Goal: Find specific page/section: Find specific page/section

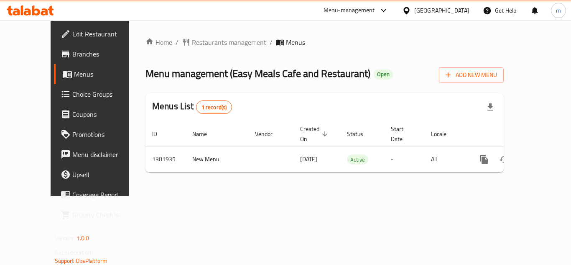
click at [46, 9] on icon at bounding box center [44, 11] width 7 height 7
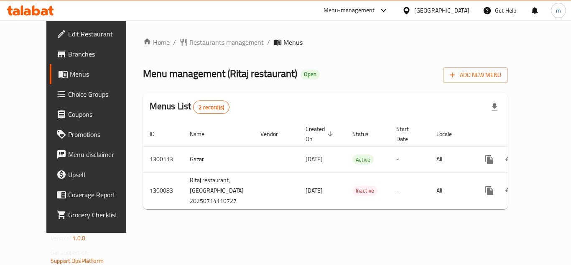
click at [188, 218] on div "Home / Restaurants management / Menus Menu management ( Ritaj restaurant ) Open…" at bounding box center [325, 126] width 399 height 212
click at [457, 13] on div "United Arab Emirates" at bounding box center [442, 10] width 55 height 9
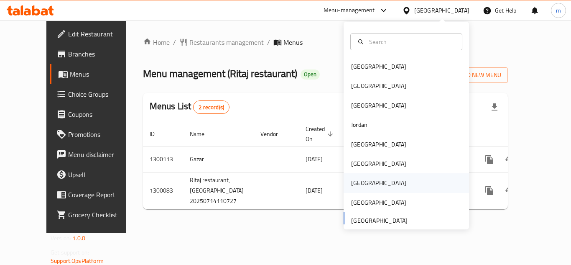
click at [351, 179] on div "[GEOGRAPHIC_DATA]" at bounding box center [378, 182] width 55 height 9
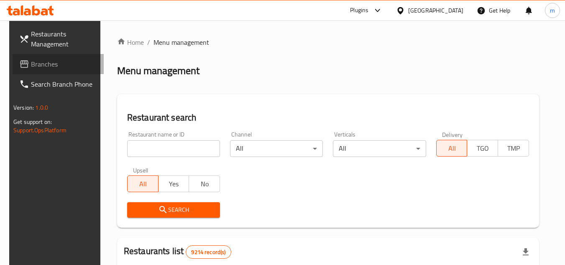
click at [51, 67] on span "Branches" at bounding box center [64, 64] width 66 height 10
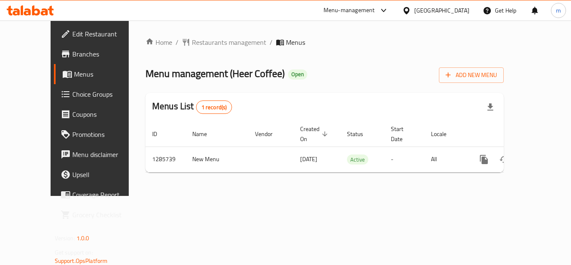
click at [464, 11] on div "Qatar" at bounding box center [442, 10] width 55 height 9
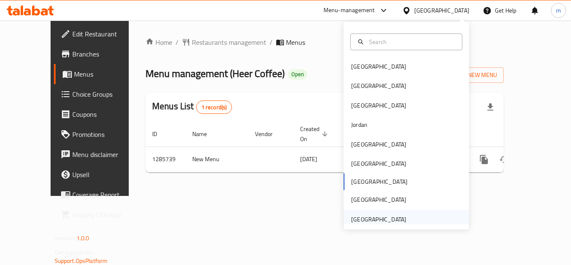
click at [399, 222] on div "[GEOGRAPHIC_DATA]" at bounding box center [379, 219] width 69 height 19
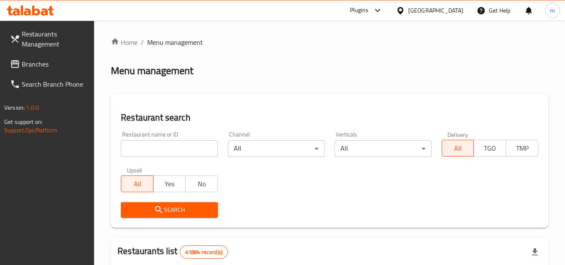
click at [23, 66] on span "Branches" at bounding box center [55, 64] width 66 height 10
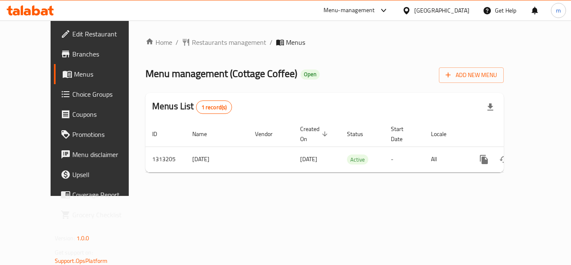
click at [435, 9] on div "[GEOGRAPHIC_DATA]" at bounding box center [442, 10] width 55 height 9
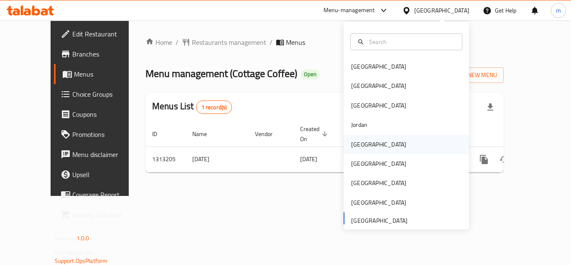
click at [358, 141] on div "[GEOGRAPHIC_DATA]" at bounding box center [378, 144] width 55 height 9
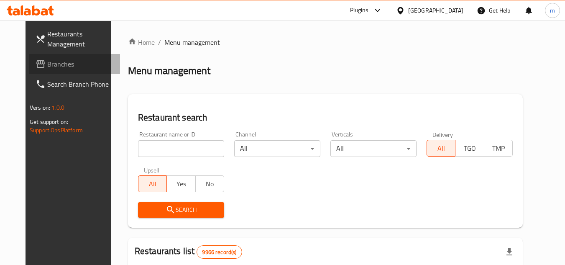
click at [49, 66] on span "Branches" at bounding box center [80, 64] width 66 height 10
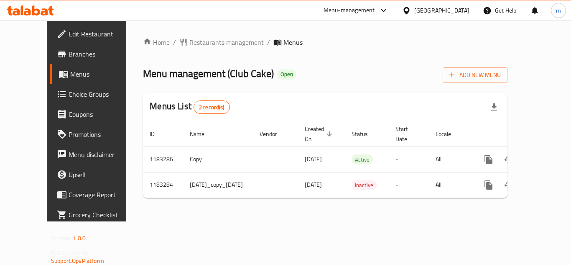
click at [31, 8] on icon at bounding box center [30, 10] width 47 height 10
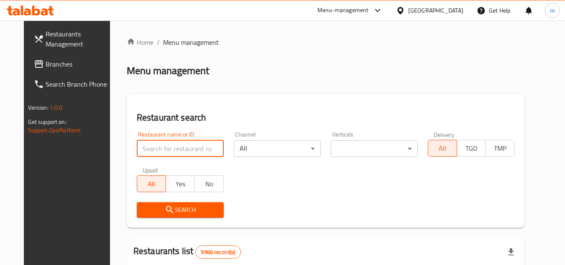
paste input "666318"
type input "666318"
click button "Search" at bounding box center [180, 209] width 87 height 15
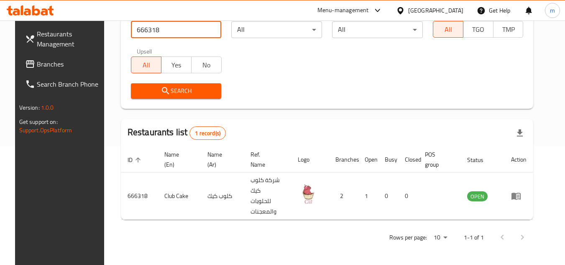
scroll to position [101, 0]
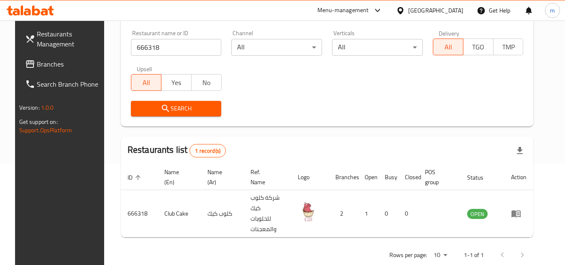
click at [446, 8] on div "Kuwait" at bounding box center [435, 10] width 55 height 9
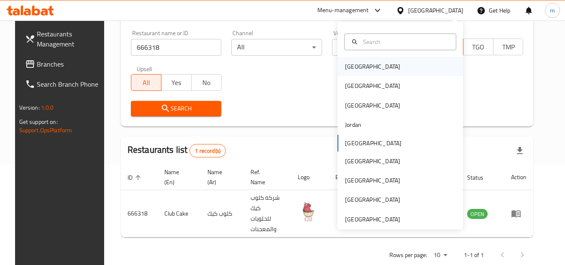
click at [355, 69] on div "[GEOGRAPHIC_DATA]" at bounding box center [372, 66] width 55 height 9
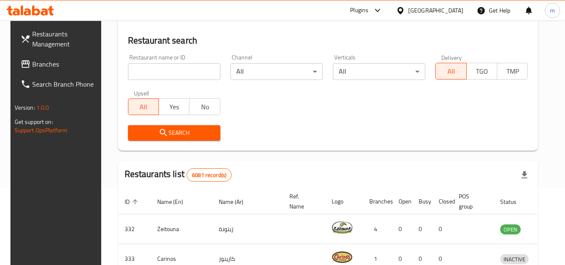
scroll to position [101, 0]
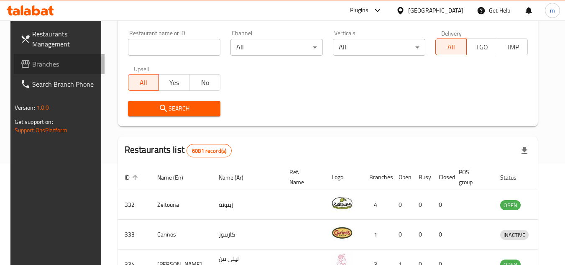
click at [40, 61] on span "Branches" at bounding box center [65, 64] width 66 height 10
